Goal: Task Accomplishment & Management: Manage account settings

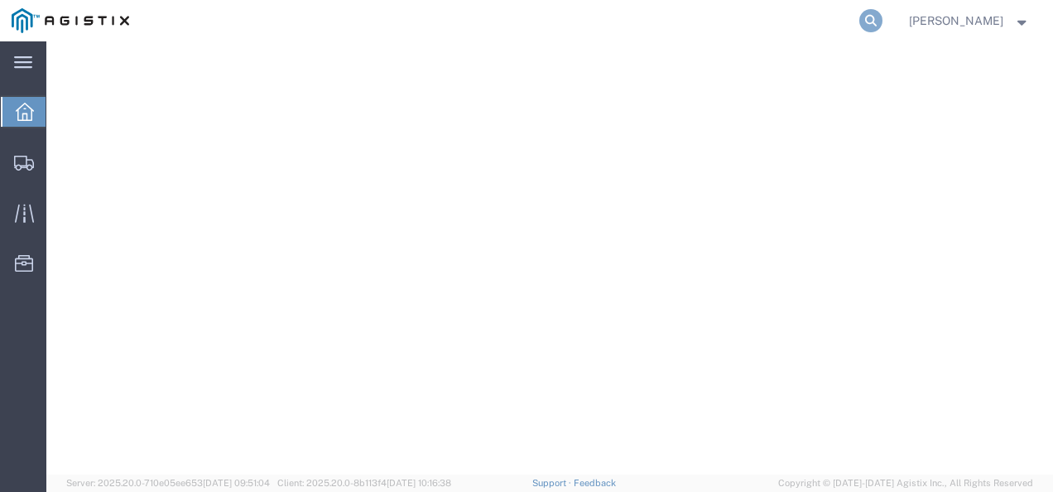
click at [882, 20] on icon at bounding box center [870, 20] width 23 height 23
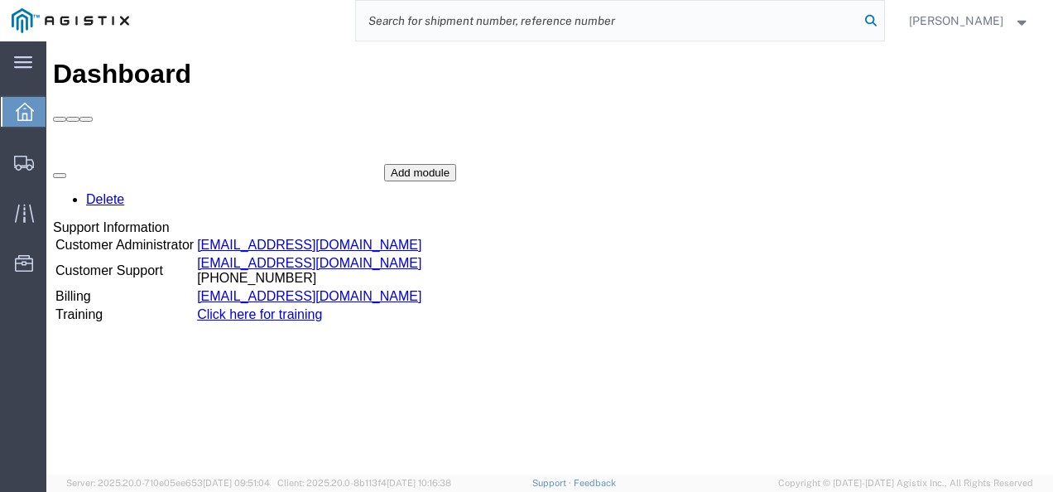
paste input "56957866"
type input "56957866"
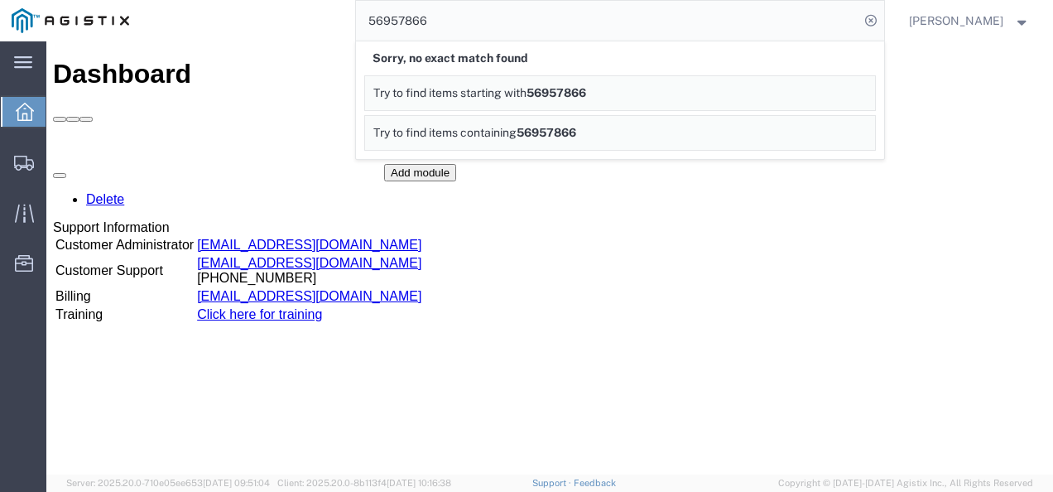
click at [564, 406] on div "Dashboard Delete Support Information Customer Administrator [EMAIL_ADDRESS][DOM…" at bounding box center [549, 275] width 993 height 433
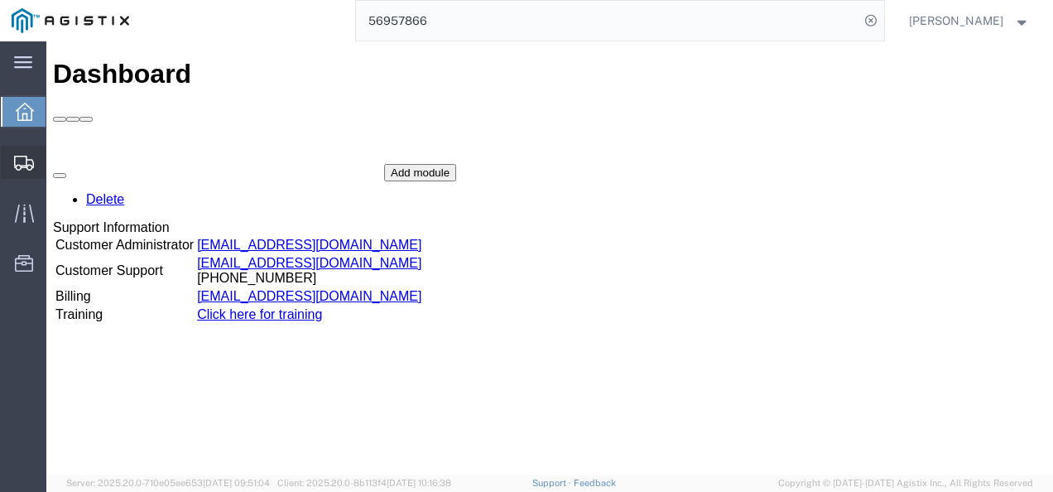
click at [57, 158] on span "Shipments" at bounding box center [52, 162] width 12 height 33
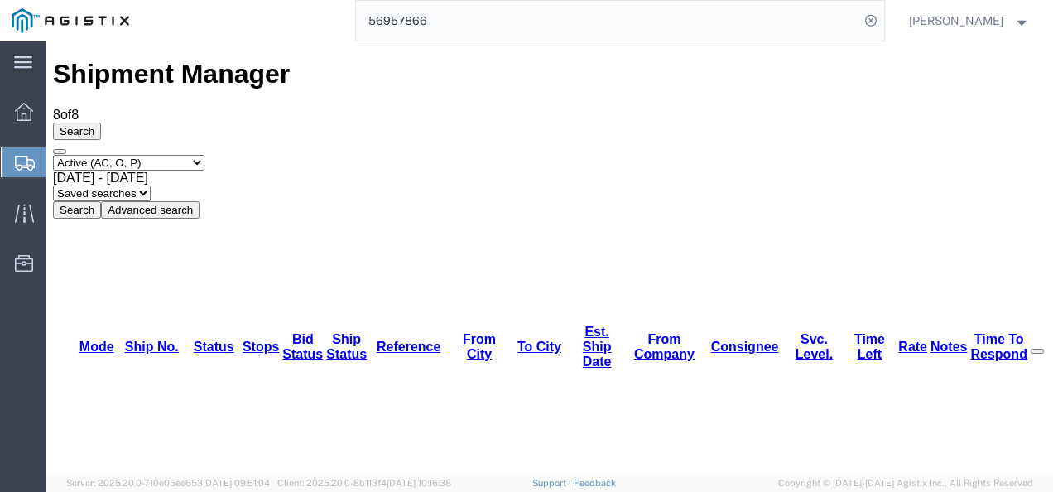
drag, startPoint x: 490, startPoint y: 417, endPoint x: 519, endPoint y: 453, distance: 46.5
click at [59, 155] on span "Shipments" at bounding box center [52, 162] width 13 height 33
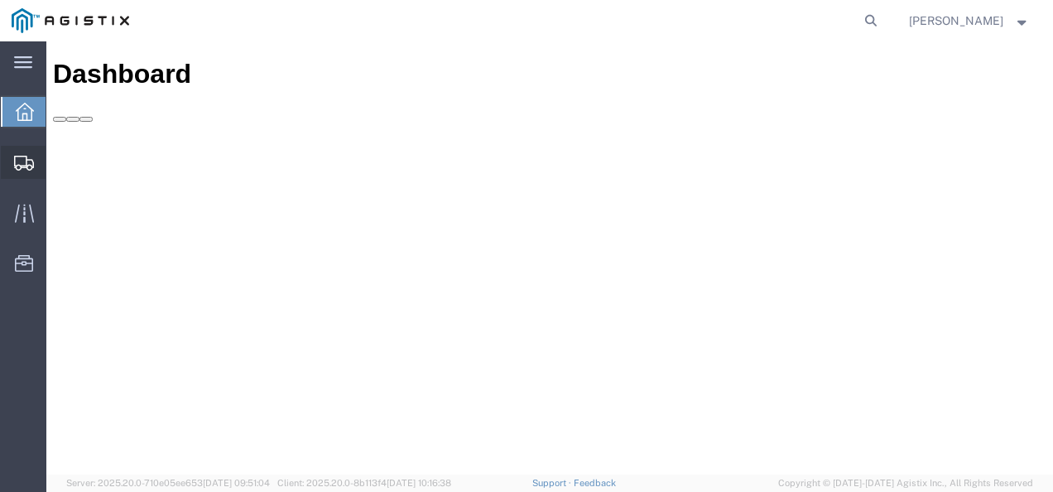
click at [57, 163] on span "Shipments" at bounding box center [52, 162] width 12 height 33
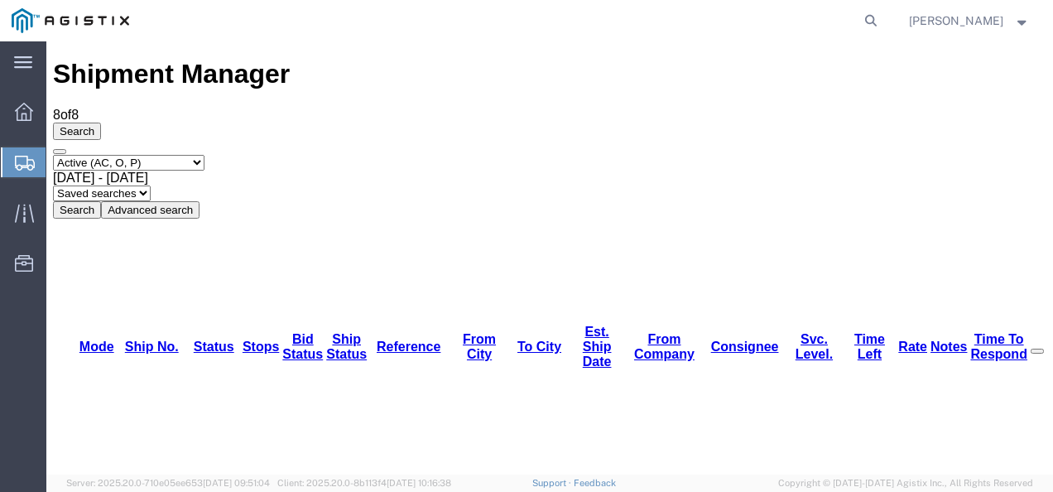
click at [59, 160] on span "Shipments" at bounding box center [52, 162] width 13 height 33
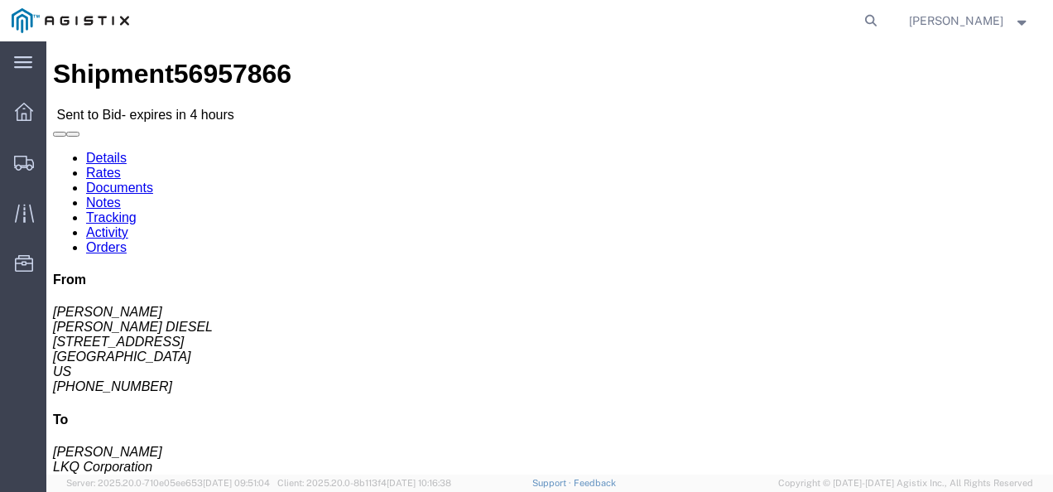
click link "Rates"
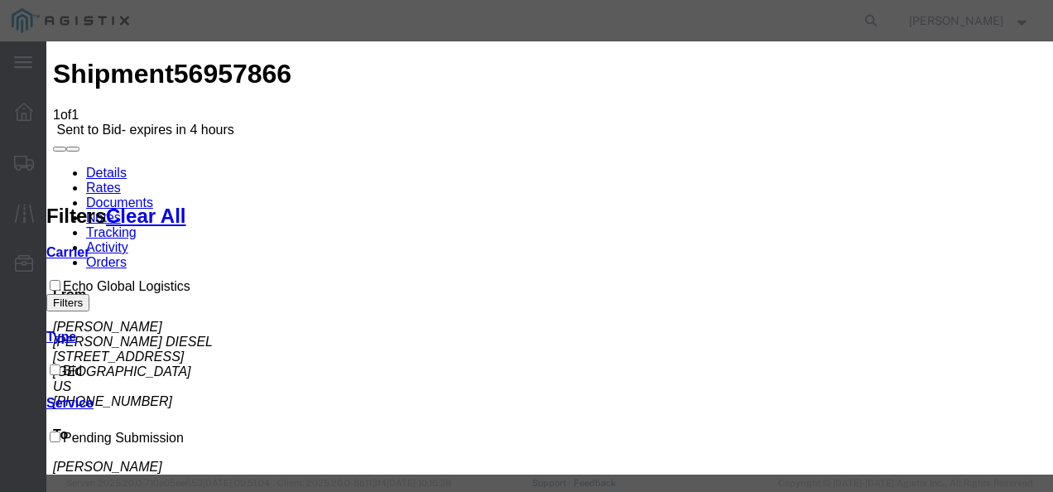
drag, startPoint x: 321, startPoint y: 182, endPoint x: 328, endPoint y: 203, distance: 21.7
drag, startPoint x: 325, startPoint y: 188, endPoint x: 327, endPoint y: 205, distance: 17.5
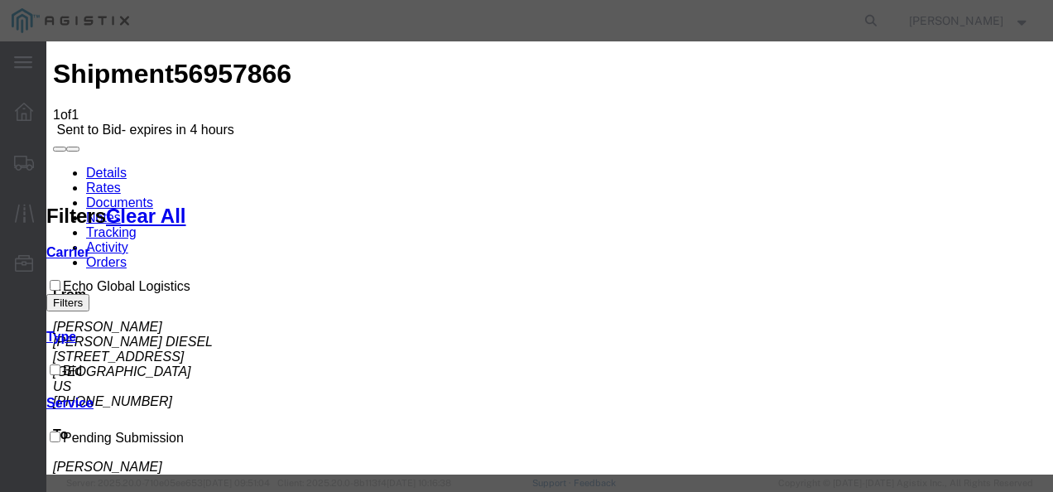
select select "4622"
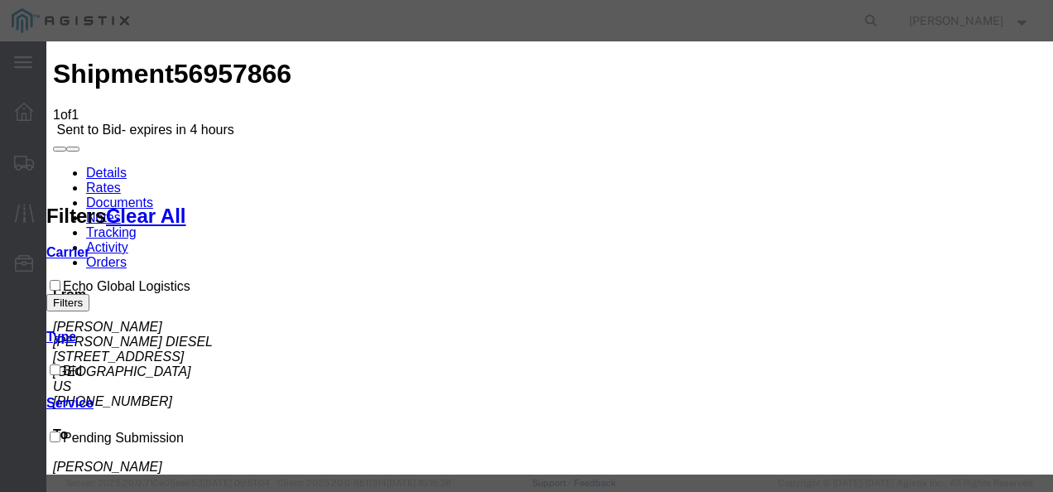
select select "13989"
drag, startPoint x: 700, startPoint y: 283, endPoint x: 718, endPoint y: 281, distance: 18.3
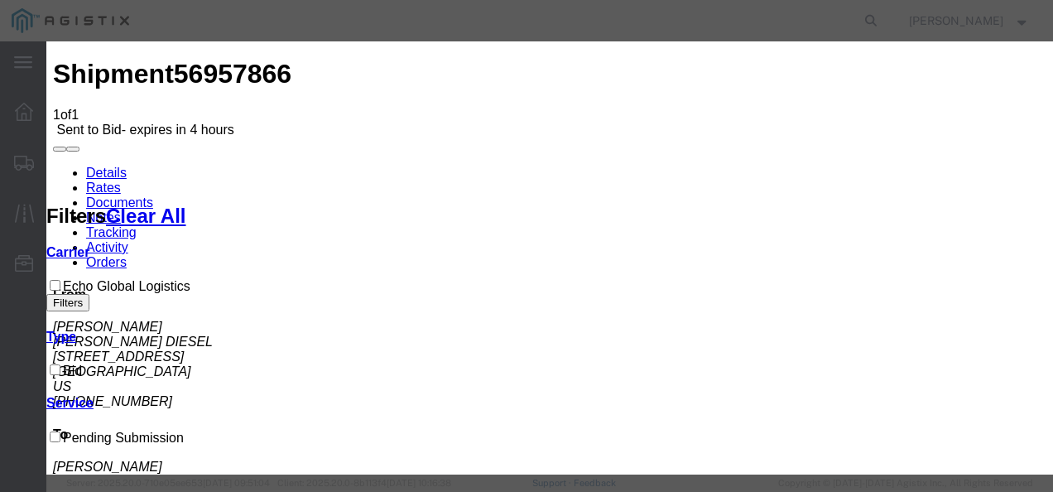
type input "4324"
type input "1300"
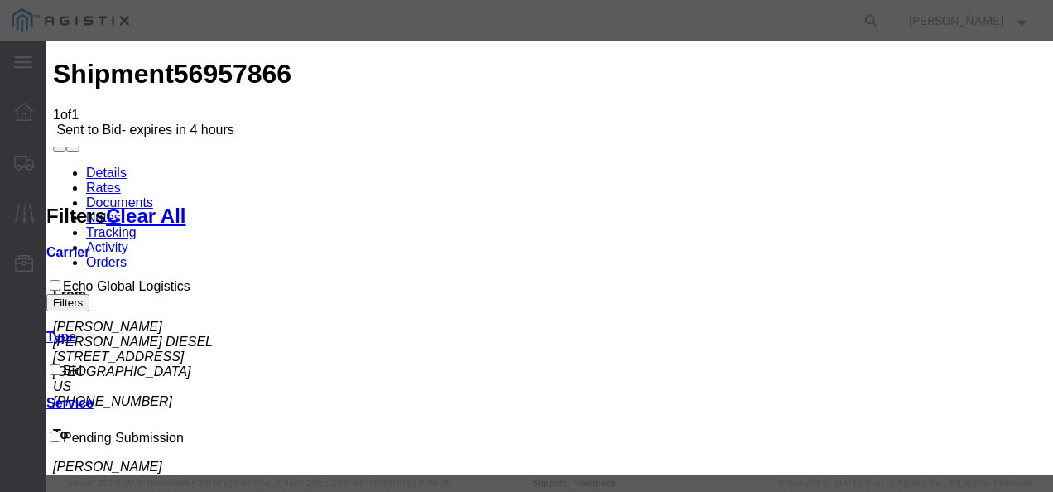
drag, startPoint x: 678, startPoint y: 151, endPoint x: 627, endPoint y: 152, distance: 50.5
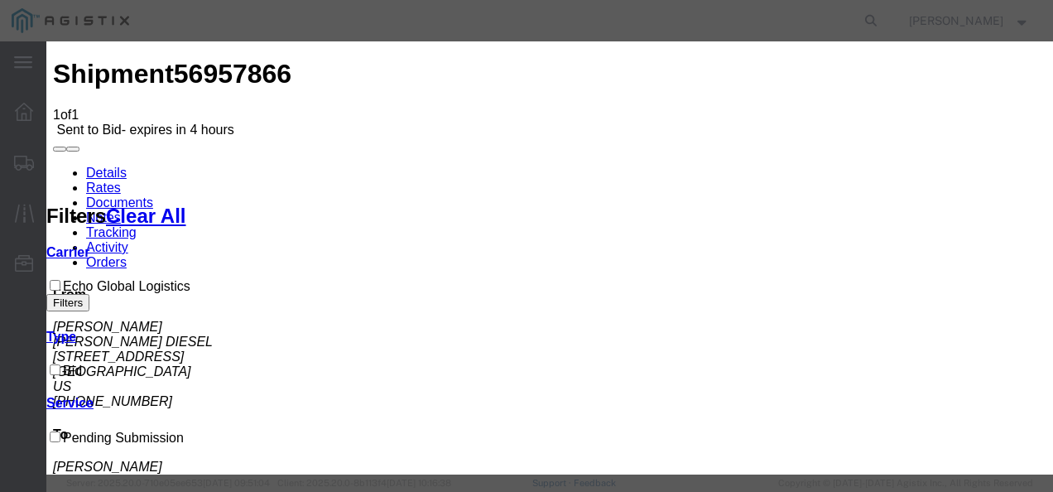
checkbox input "true"
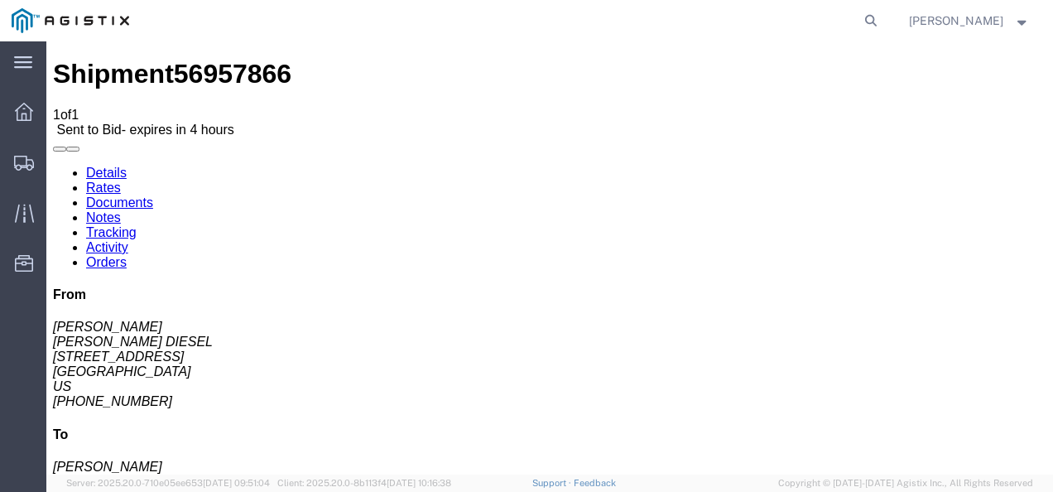
drag, startPoint x: 592, startPoint y: 356, endPoint x: 387, endPoint y: 135, distance: 301.5
click at [67, 165] on div "Details Rates Documents Notes Tracking Activity Orders From JOE MANDERS MANDERS…" at bounding box center [549, 421] width 993 height 513
click at [89, 165] on link "Details" at bounding box center [106, 172] width 41 height 14
click button "Enter / Modify Bid"
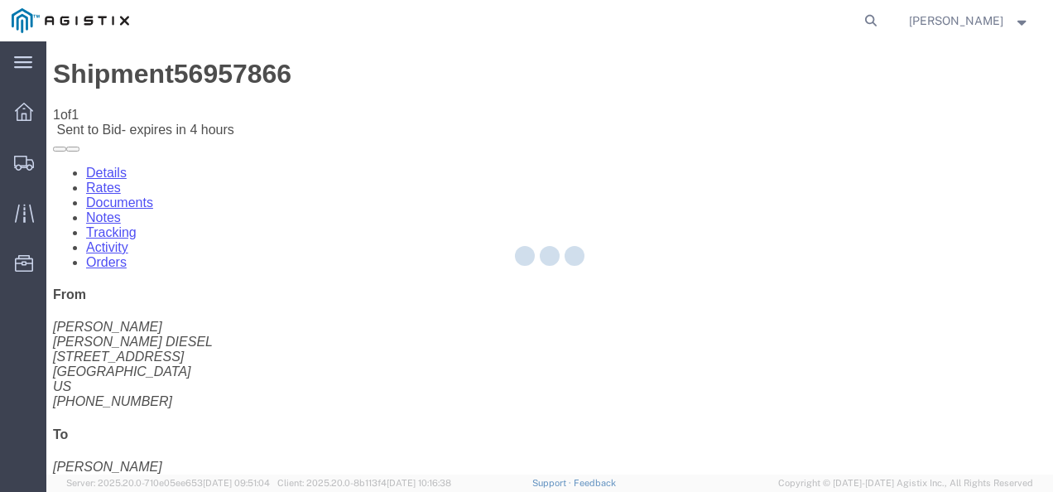
select select "4622"
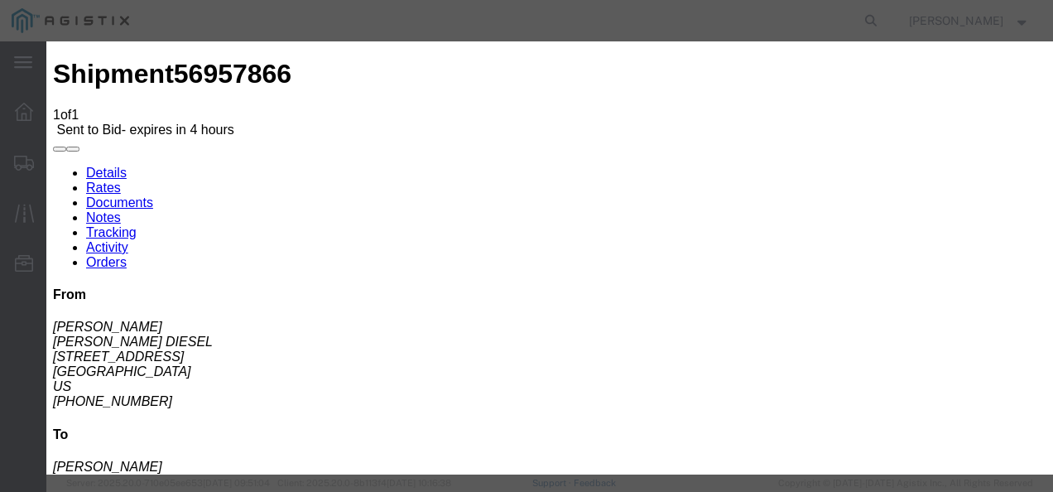
scroll to position [414, 0]
click input "number"
type input "1175"
click link "4324 - Echo Global Logistics - TL Standard 3 - 5 Day"
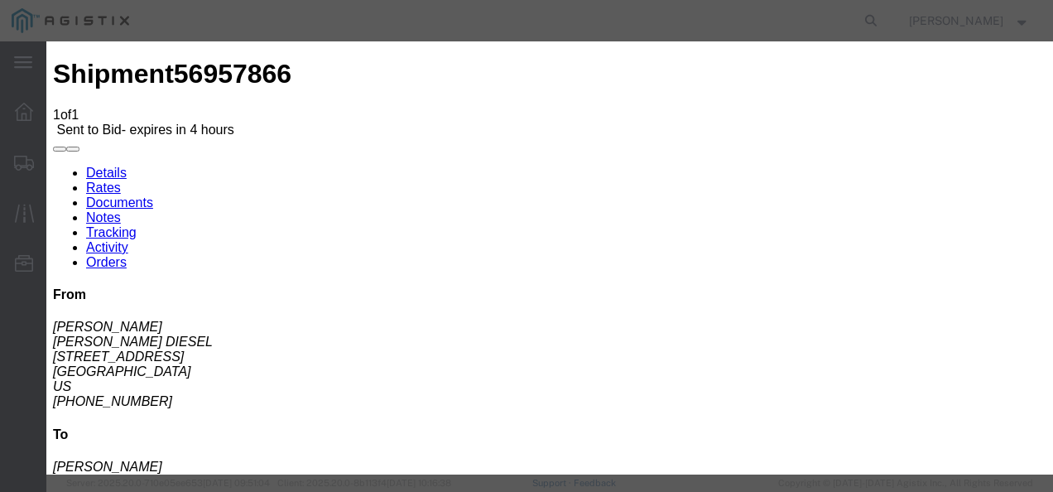
scroll to position [248, 0]
drag, startPoint x: 855, startPoint y: 95, endPoint x: 735, endPoint y: 81, distance: 120.8
click div "Select 2 Day Service 3 Axle Winch Truck 3 to 5 Day Service 96L Domestic Flat Ra…"
type input "1175"
click button "Submit"
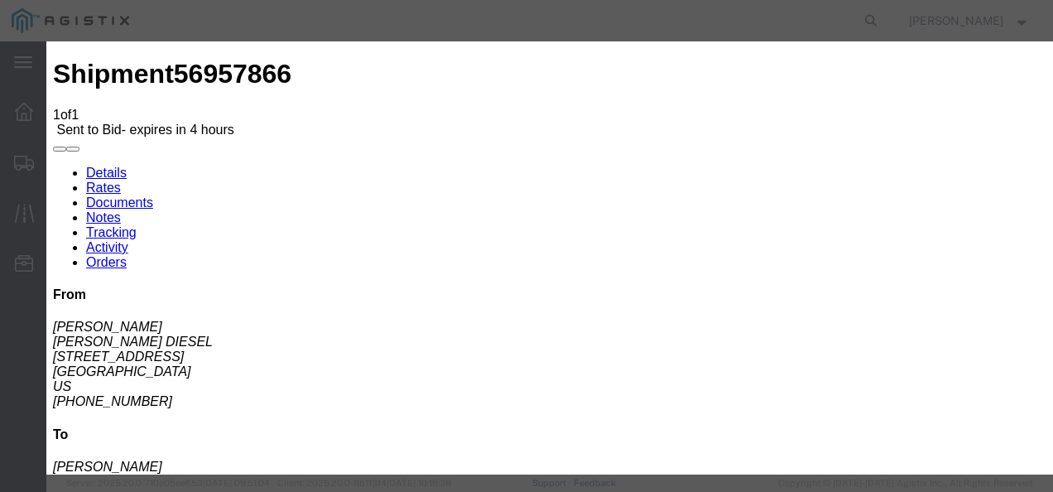
click button "Close"
drag, startPoint x: 655, startPoint y: 197, endPoint x: 623, endPoint y: 235, distance: 49.4
click div "Reference"
click button "Close"
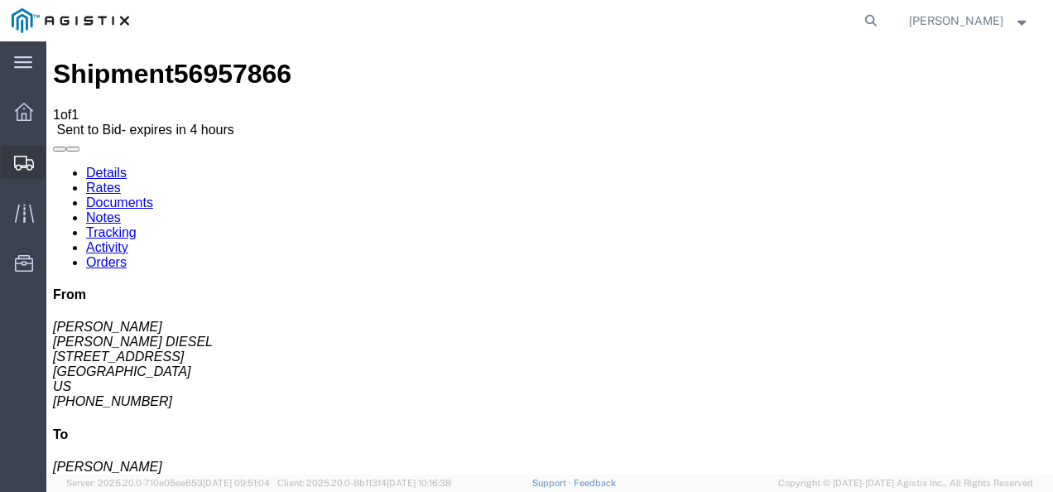
click at [57, 158] on span "Shipments" at bounding box center [52, 162] width 12 height 33
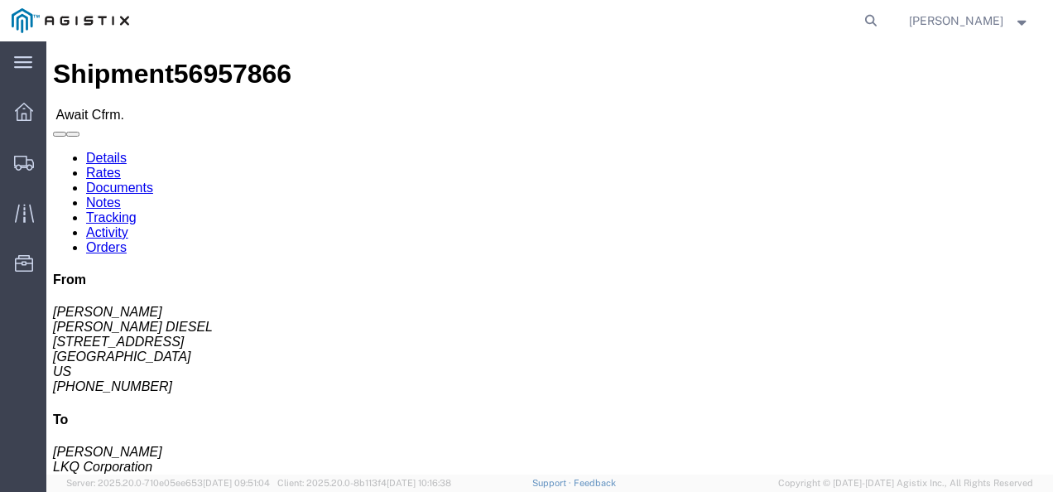
click link "Rates"
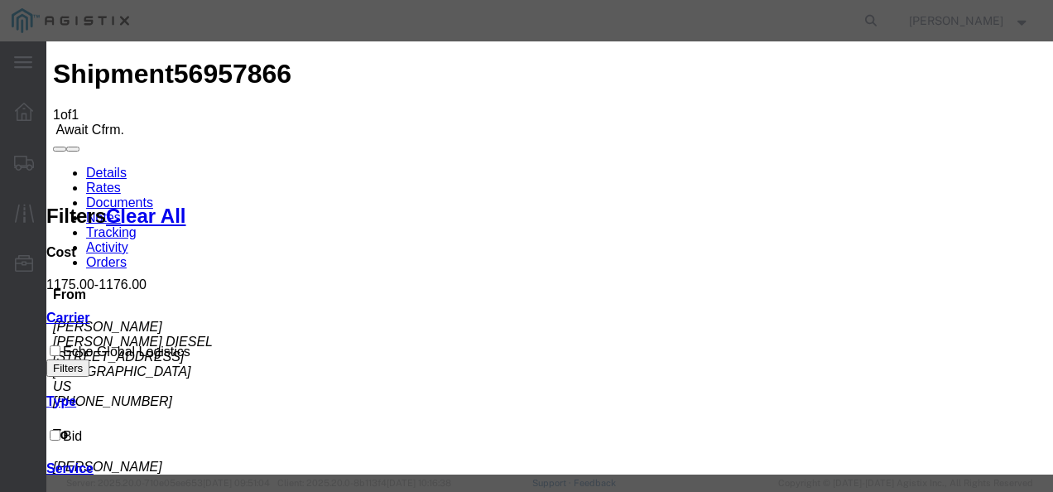
type input "12987392173987"
type input "8721983213789"
type input "7982173921387"
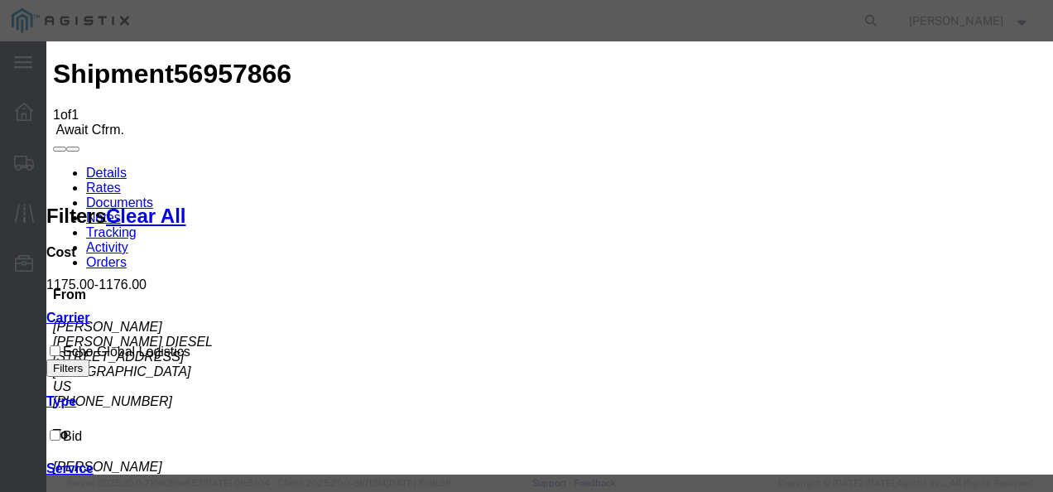
type input "1298739217398722"
